Goal: Task Accomplishment & Management: Complete application form

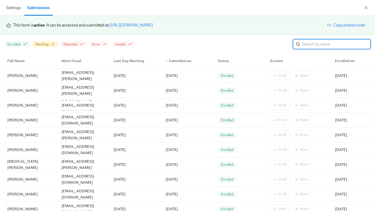
scroll to position [0, 1726]
click at [153, 26] on link "https://my.dadohr.com/enrollmentForms/5EB6IWqIEufq282YWJsrW3kqMJKr7" at bounding box center [130, 25] width 43 height 5
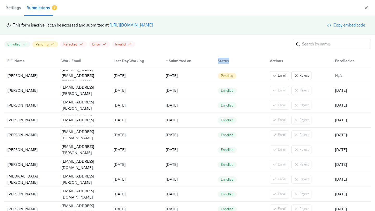
click at [238, 58] on div "Status" at bounding box center [240, 61] width 52 height 10
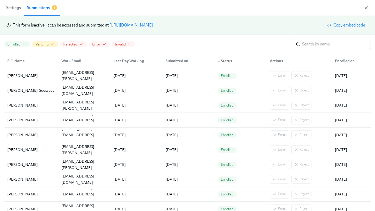
click at [225, 63] on div "▲ Status" at bounding box center [225, 61] width 18 height 6
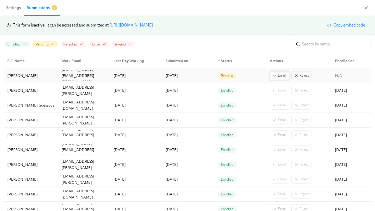
click at [285, 74] on span "Enroll" at bounding box center [280, 75] width 14 height 5
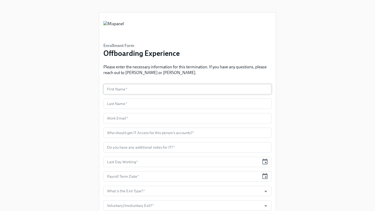
click at [139, 92] on input "text" at bounding box center [187, 89] width 168 height 10
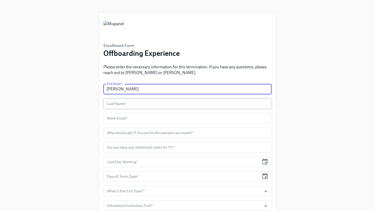
type input "[PERSON_NAME]"
click at [142, 106] on input "text" at bounding box center [187, 104] width 168 height 10
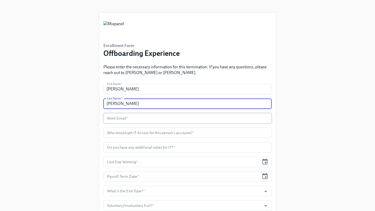
type input "[PERSON_NAME]"
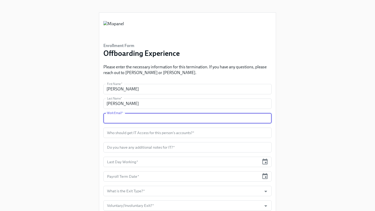
click at [140, 121] on input "text" at bounding box center [187, 118] width 168 height 10
click at [158, 118] on input "text" at bounding box center [187, 118] width 168 height 10
paste input "[PERSON_NAME][DOMAIN_NAME][EMAIL_ADDRESS][PERSON_NAME][DOMAIN_NAME]"
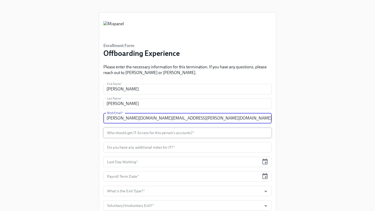
type input "[PERSON_NAME][DOMAIN_NAME][EMAIL_ADDRESS][PERSON_NAME][DOMAIN_NAME]"
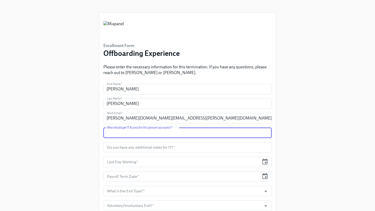
click at [126, 134] on input "text" at bounding box center [187, 133] width 168 height 10
type input "[PERSON_NAME]"
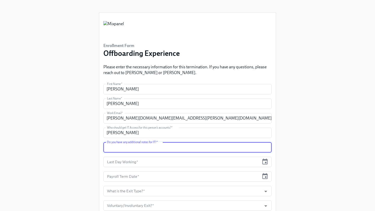
click at [153, 149] on input "text" at bounding box center [187, 147] width 168 height 10
type input "n/a"
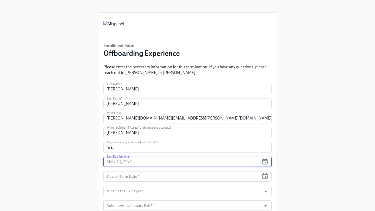
click at [176, 163] on input "text" at bounding box center [181, 162] width 156 height 10
click at [266, 164] on icon "button" at bounding box center [264, 162] width 7 height 7
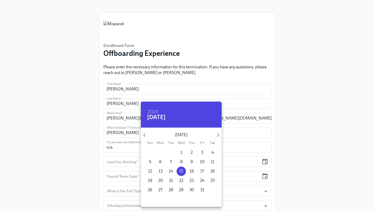
click at [205, 171] on span "17" at bounding box center [201, 172] width 9 height 6
type input "[DATE]"
click at [238, 174] on div at bounding box center [187, 105] width 375 height 211
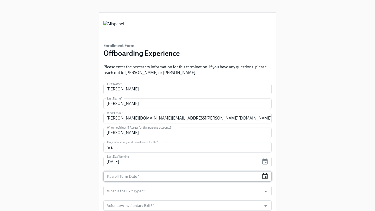
click at [265, 179] on icon "button" at bounding box center [264, 176] width 7 height 7
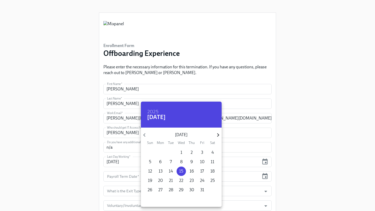
click at [218, 136] on icon "button" at bounding box center [218, 135] width 7 height 7
click at [201, 179] on p "21" at bounding box center [202, 181] width 4 height 6
type input "[DATE]"
click at [238, 180] on div at bounding box center [187, 105] width 375 height 211
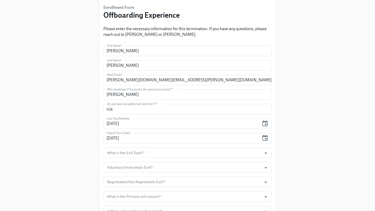
scroll to position [39, 0]
click at [267, 154] on icon "Open" at bounding box center [265, 153] width 7 height 7
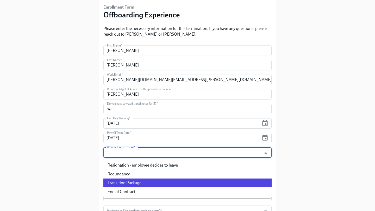
click at [182, 183] on li "Transition Package" at bounding box center [187, 183] width 168 height 9
type input "Transition Package"
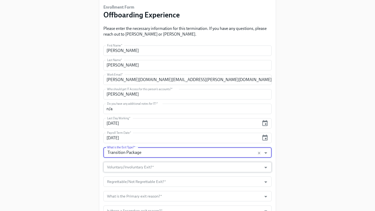
click at [187, 169] on input "Voluntary/Involuntary Exit?   *" at bounding box center [182, 167] width 153 height 10
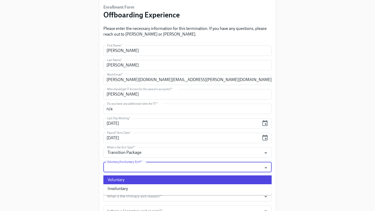
click at [159, 183] on li "Voluntary" at bounding box center [187, 180] width 168 height 9
type input "Voluntary"
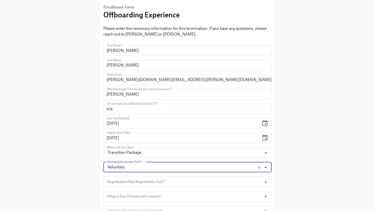
click at [159, 183] on input "Regrettable/Not Regrettable Exit?   *" at bounding box center [182, 182] width 153 height 10
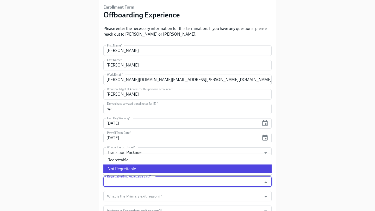
click at [149, 169] on li "Not Regrettable" at bounding box center [187, 169] width 168 height 9
type input "Not Regrettable"
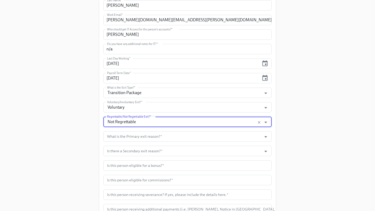
scroll to position [113, 0]
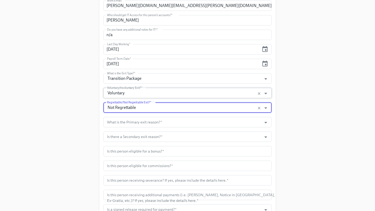
click at [154, 94] on input "Voluntary" at bounding box center [182, 93] width 153 height 10
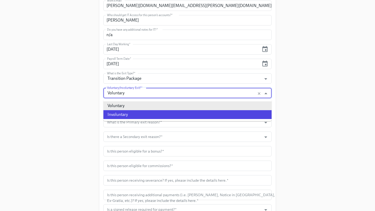
click at [146, 114] on li "Involuntary" at bounding box center [187, 114] width 168 height 9
type input "Involuntary"
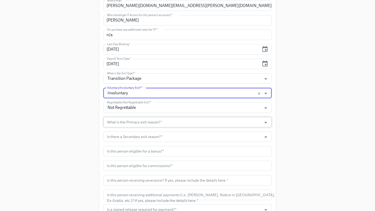
click at [151, 124] on input "What is the Primary exit reason?   *" at bounding box center [182, 122] width 153 height 10
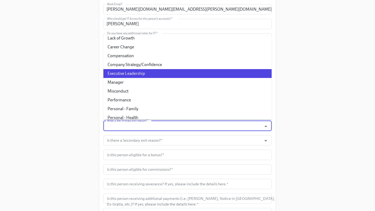
scroll to position [13, 0]
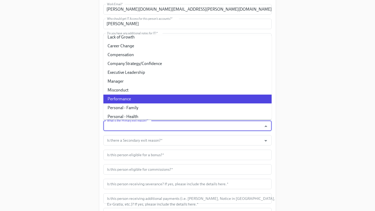
click at [144, 98] on li "Performance" at bounding box center [187, 99] width 168 height 9
type input "Performance"
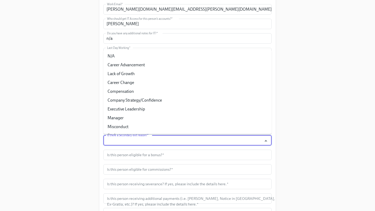
click at [148, 142] on input "Is there a Secondary exit reason?   *" at bounding box center [182, 140] width 153 height 10
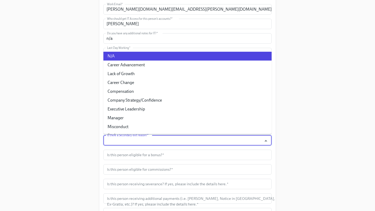
click at [142, 58] on li "N/A" at bounding box center [187, 56] width 168 height 9
type input "N/A"
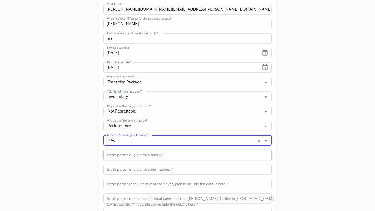
click at [166, 159] on input "text" at bounding box center [187, 155] width 168 height 10
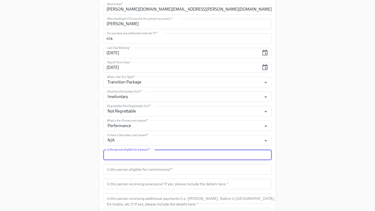
type input "Q"
type input "n/a"
click at [168, 173] on input "text" at bounding box center [187, 170] width 168 height 10
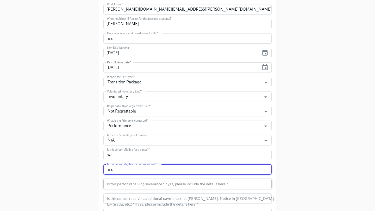
scroll to position [139, 0]
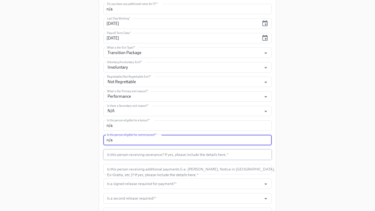
type input "n/a"
click at [192, 155] on input "text" at bounding box center [187, 155] width 168 height 10
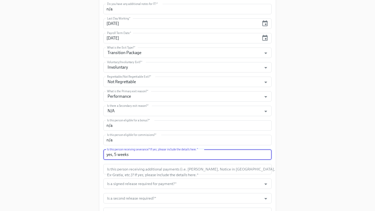
paste input "($18,384.62)"
click at [128, 156] on input "yes, 5 weeks($18,384.62)" at bounding box center [187, 155] width 168 height 10
type input "yes, 5 weeks ($18,384.62)"
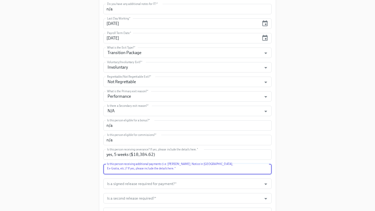
click at [139, 173] on input "text" at bounding box center [187, 169] width 168 height 10
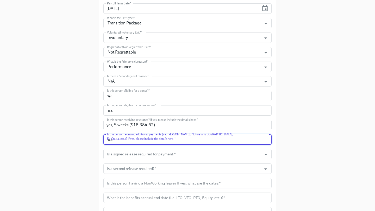
scroll to position [171, 0]
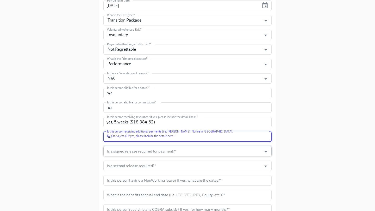
type input "n/a"
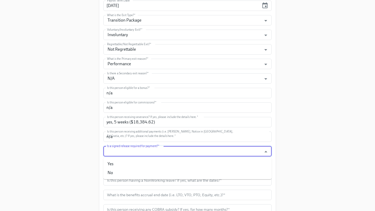
click at [197, 156] on input "Is a signed release required for payment?   *" at bounding box center [182, 151] width 153 height 10
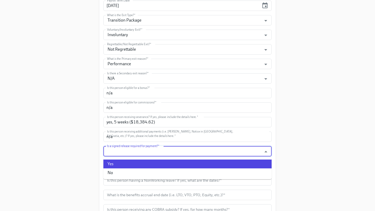
click at [170, 166] on li "Yes" at bounding box center [187, 164] width 168 height 9
type input "Yes"
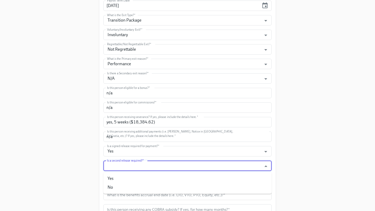
click at [164, 168] on input "Is a second release required?   *" at bounding box center [182, 166] width 153 height 10
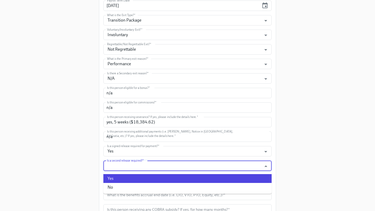
click at [156, 177] on li "Yes" at bounding box center [187, 179] width 168 height 9
type input "Yes"
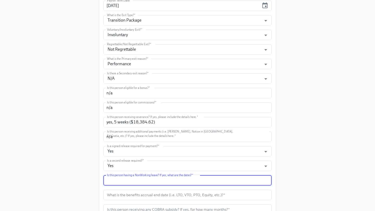
click at [155, 178] on input "text" at bounding box center [187, 181] width 168 height 10
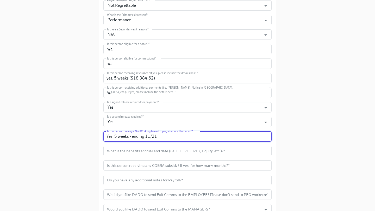
scroll to position [219, 0]
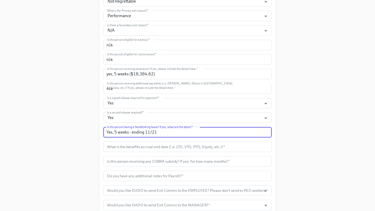
type input "Yes, 5 weeks - ending 11/21"
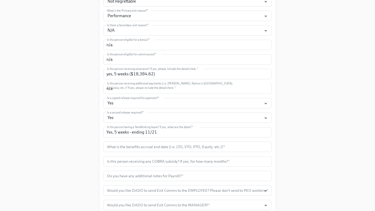
click at [173, 152] on form "First Name   * [PERSON_NAME] First Name * Last Name   * [PERSON_NAME] Last Name…" at bounding box center [187, 52] width 168 height 375
click at [171, 148] on input "text" at bounding box center [187, 147] width 168 height 10
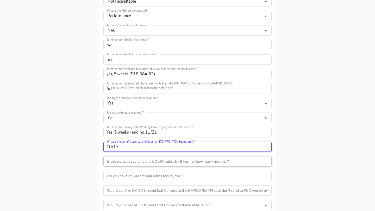
type input "10/17"
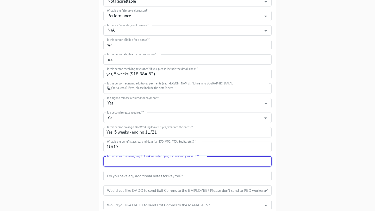
click at [196, 165] on input "text" at bounding box center [187, 162] width 168 height 10
type input "Y"
type input "1 month - through December"
click at [169, 177] on input "text" at bounding box center [187, 176] width 168 height 10
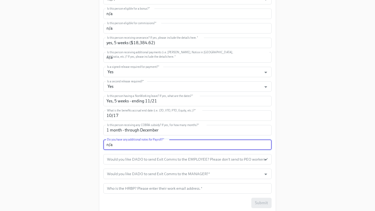
scroll to position [251, 0]
type input "n/a"
click at [226, 160] on input "Would you like DADO to send Exit Comms to the EMPLOYEE? Please don't send to PE…" at bounding box center [182, 159] width 153 height 10
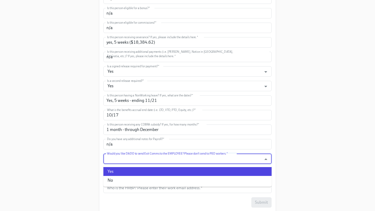
click at [200, 169] on li "Yes" at bounding box center [187, 171] width 168 height 9
type input "Yes"
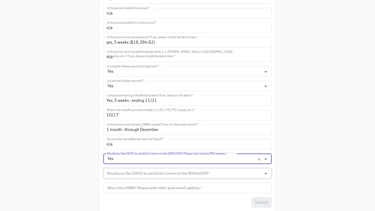
click at [196, 170] on input "Would you like DADO to send Exit Comms to the MANAGER?   *" at bounding box center [182, 174] width 153 height 10
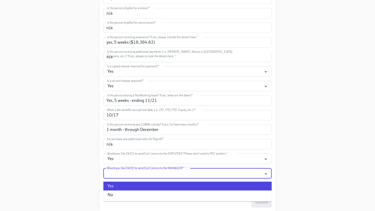
click at [178, 183] on li "Yes" at bounding box center [187, 186] width 168 height 9
type input "Yes"
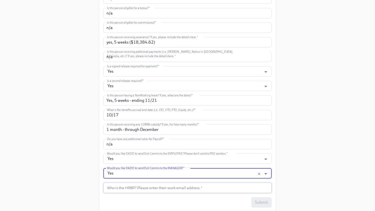
click at [173, 186] on input "text" at bounding box center [187, 188] width 168 height 10
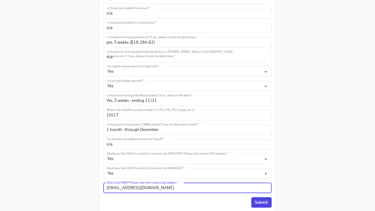
type input "[EMAIL_ADDRESS][DOMAIN_NAME]"
click at [264, 203] on span "Submit" at bounding box center [261, 202] width 13 height 5
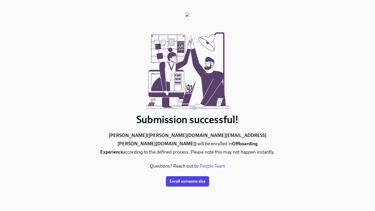
scroll to position [0, 0]
